Goal: Navigation & Orientation: Understand site structure

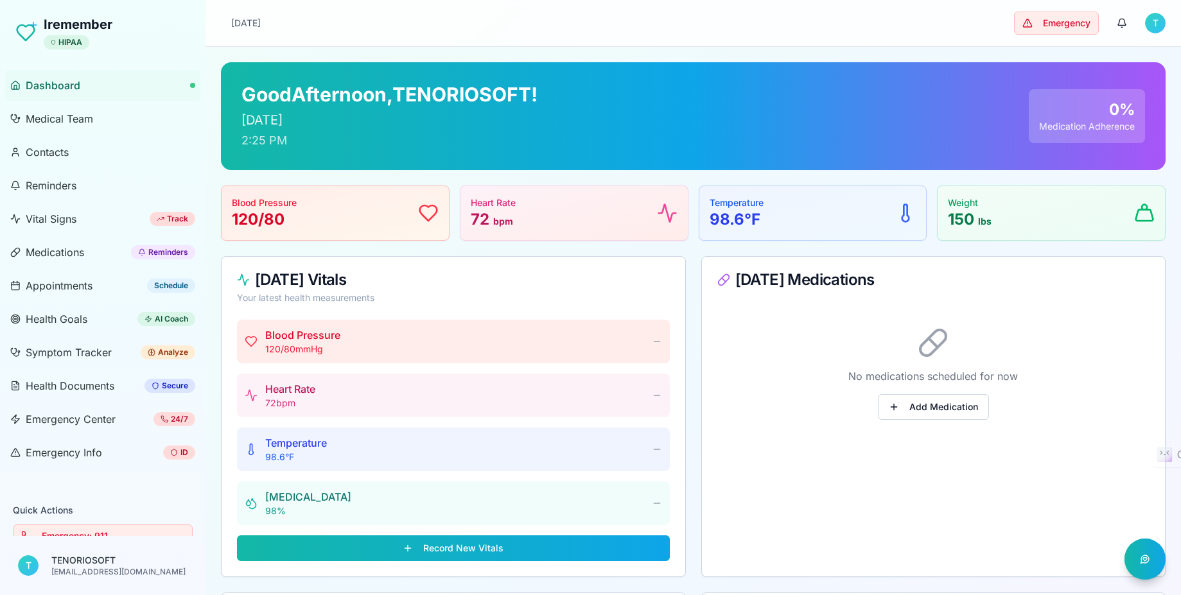
click at [1156, 24] on html "Iremember HIPAA Dashboard Medical Team Contacts Reminders Vital Signs Track Med…" at bounding box center [590, 421] width 1181 height 842
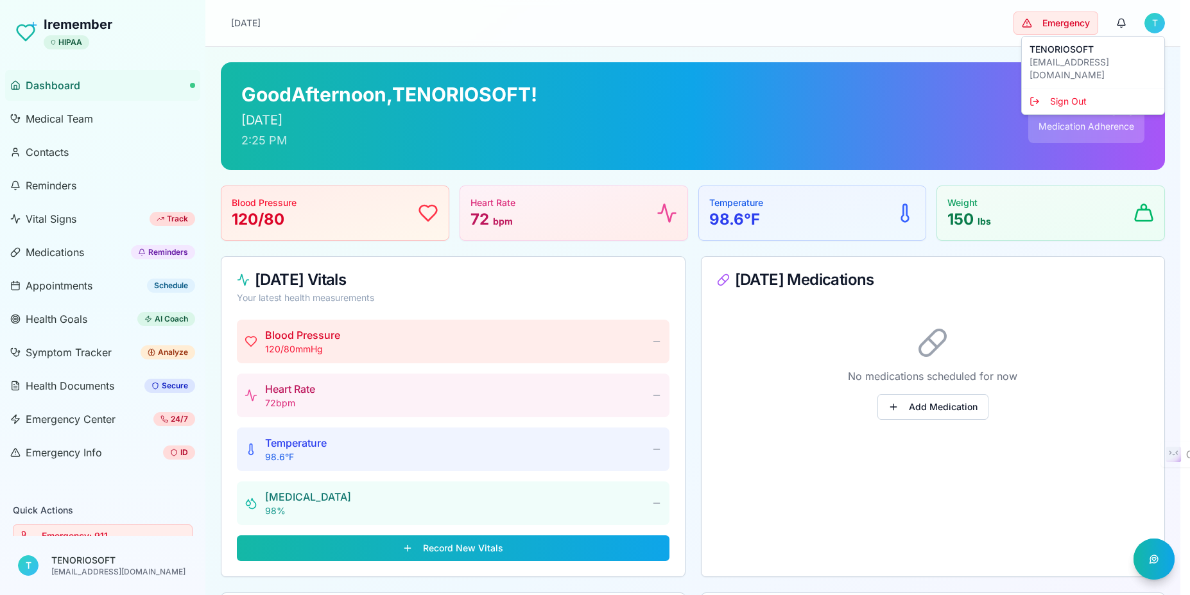
click at [928, 30] on html "Iremember HIPAA Dashboard Medical Team Contacts Reminders Vital Signs Track Med…" at bounding box center [595, 421] width 1190 height 842
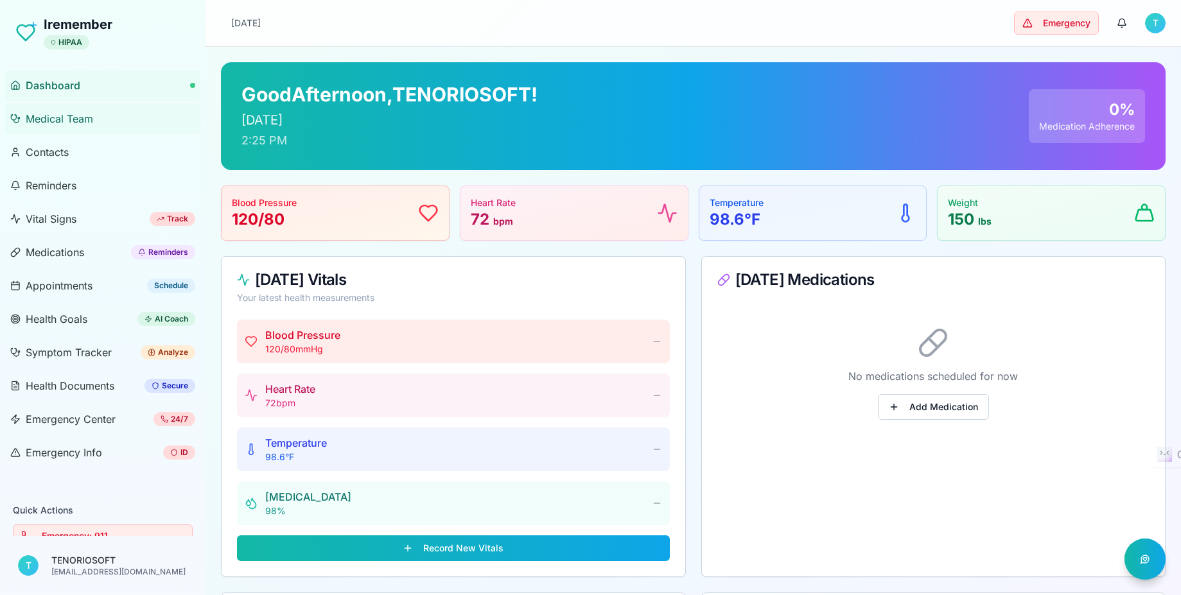
click at [38, 120] on span "Medical Team" at bounding box center [59, 118] width 67 height 15
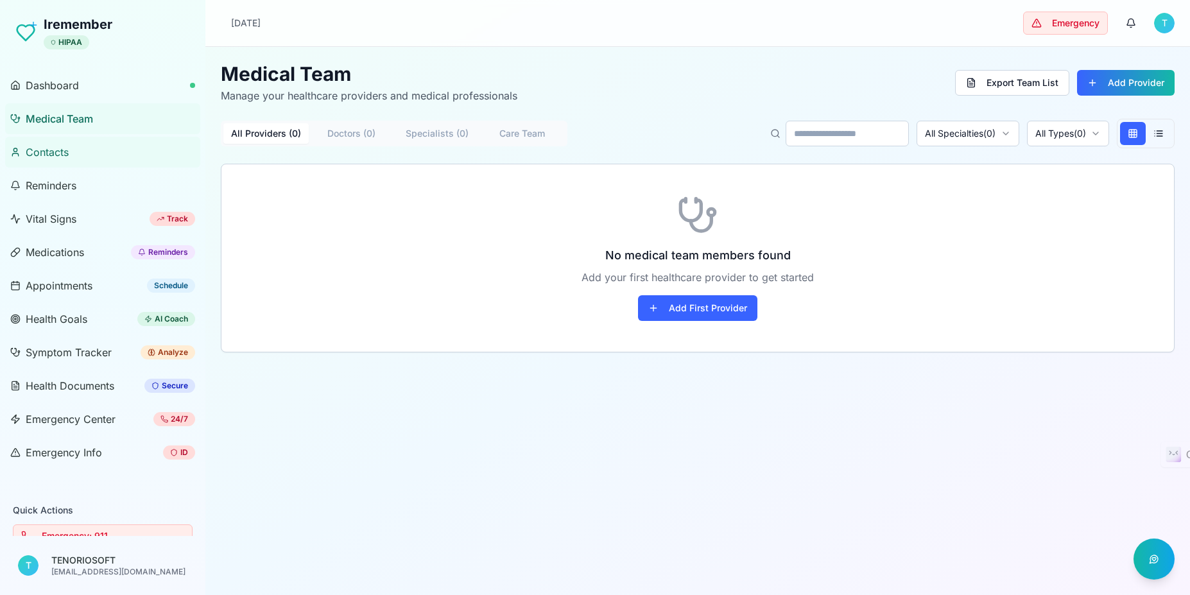
click at [42, 162] on link "Contacts" at bounding box center [102, 152] width 195 height 31
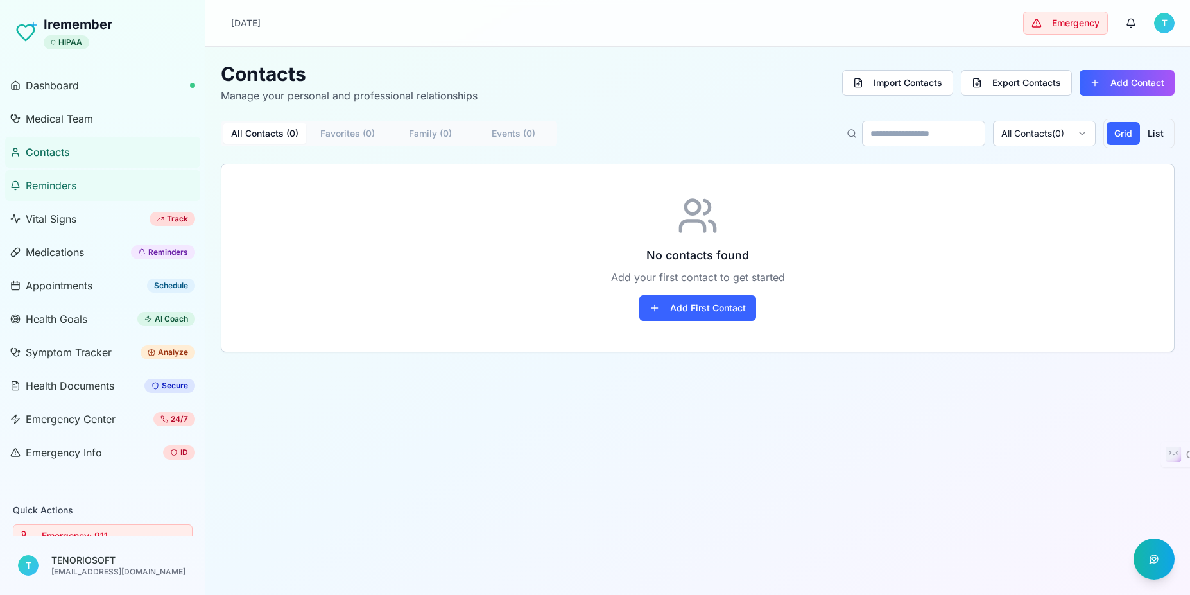
click at [55, 187] on span "Reminders" at bounding box center [51, 185] width 51 height 15
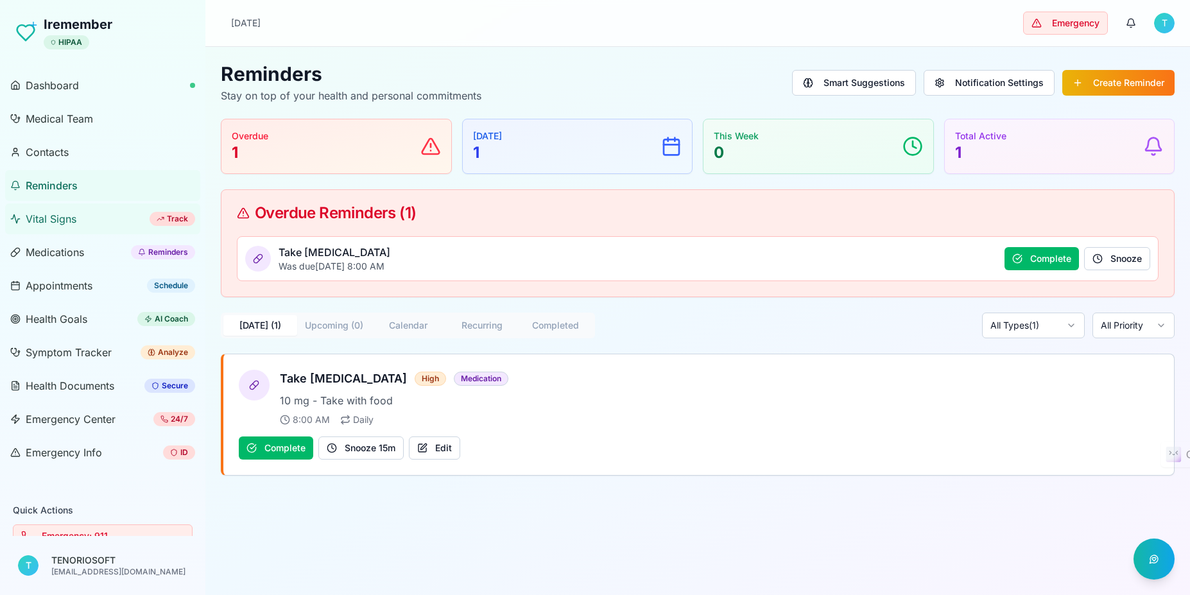
click at [53, 211] on span "Vital Signs" at bounding box center [51, 218] width 51 height 15
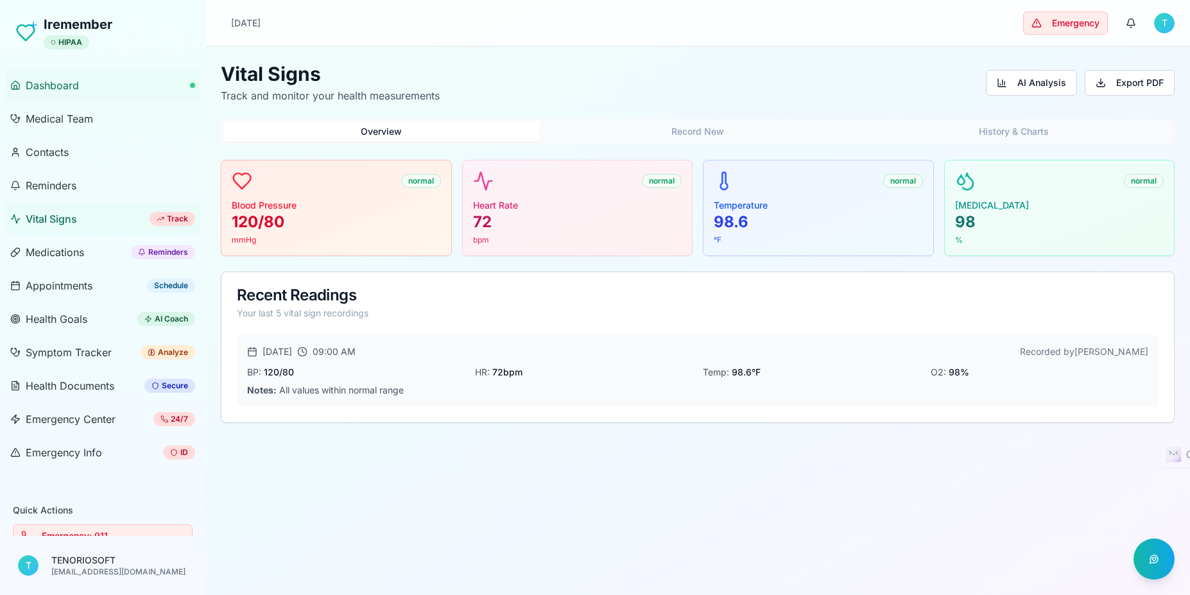
click at [68, 87] on span "Dashboard" at bounding box center [52, 85] width 53 height 15
